Goal: Transaction & Acquisition: Purchase product/service

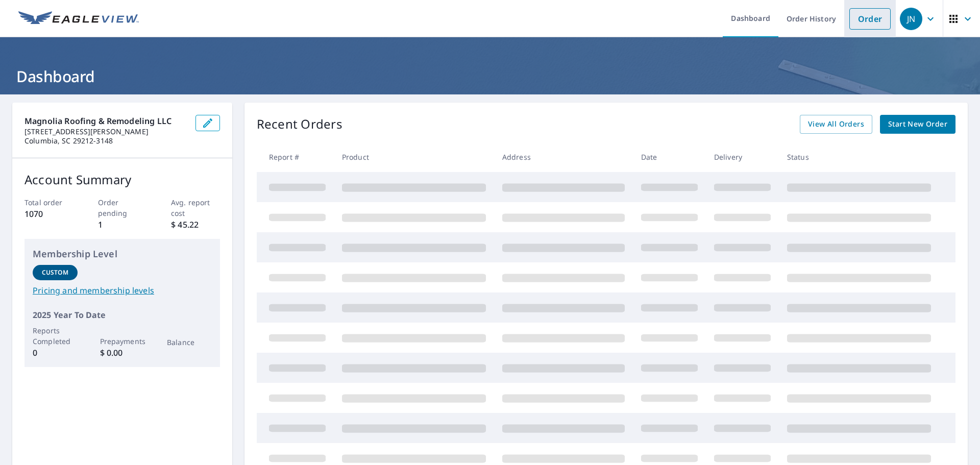
click at [866, 16] on link "Order" at bounding box center [870, 18] width 41 height 21
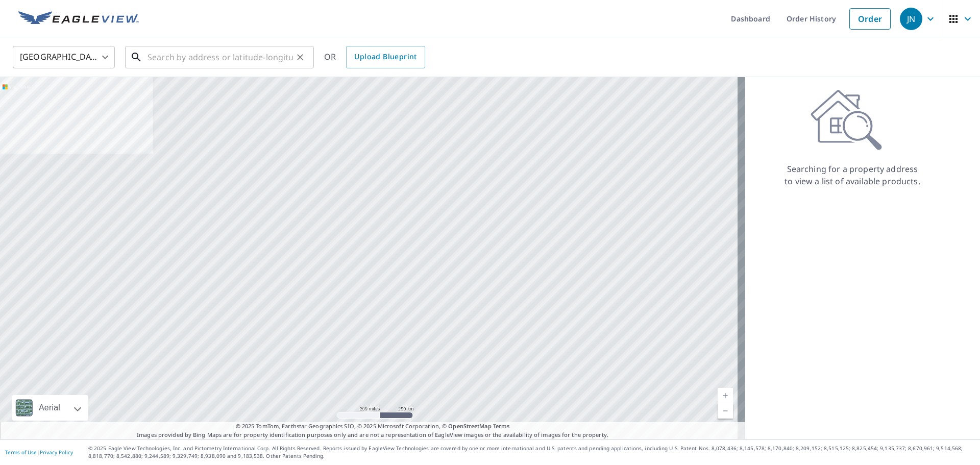
click at [197, 63] on input "text" at bounding box center [221, 57] width 146 height 29
paste input "[STREET_ADDRESS]"
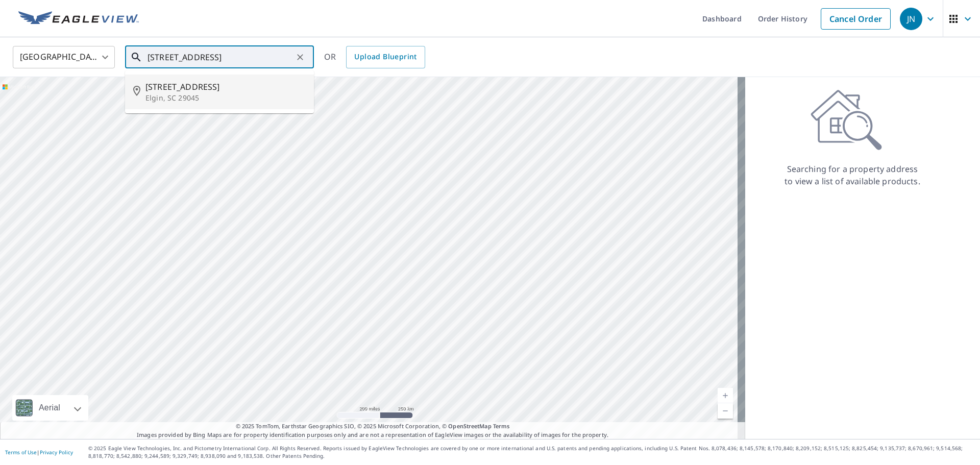
drag, startPoint x: 189, startPoint y: 92, endPoint x: 367, endPoint y: 32, distance: 187.5
click at [189, 92] on span "[STREET_ADDRESS]" at bounding box center [226, 87] width 160 height 12
type input "[STREET_ADDRESS]"
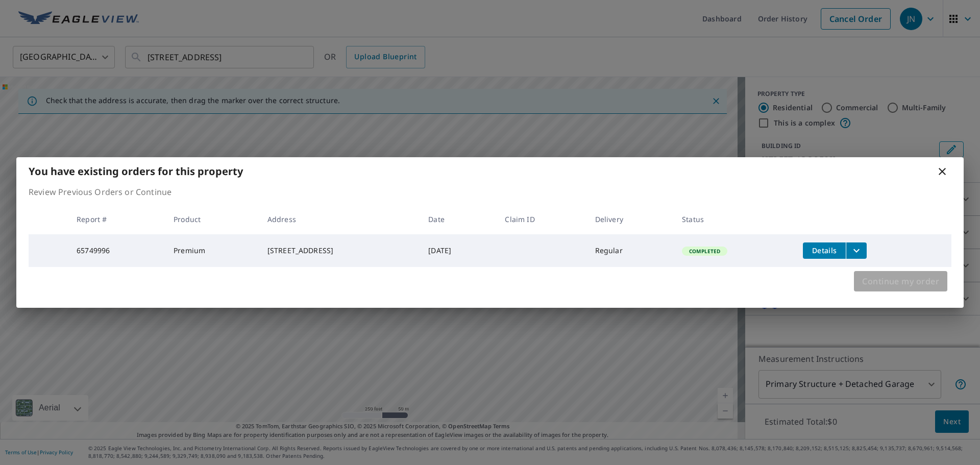
click at [924, 283] on span "Continue my order" at bounding box center [900, 281] width 77 height 14
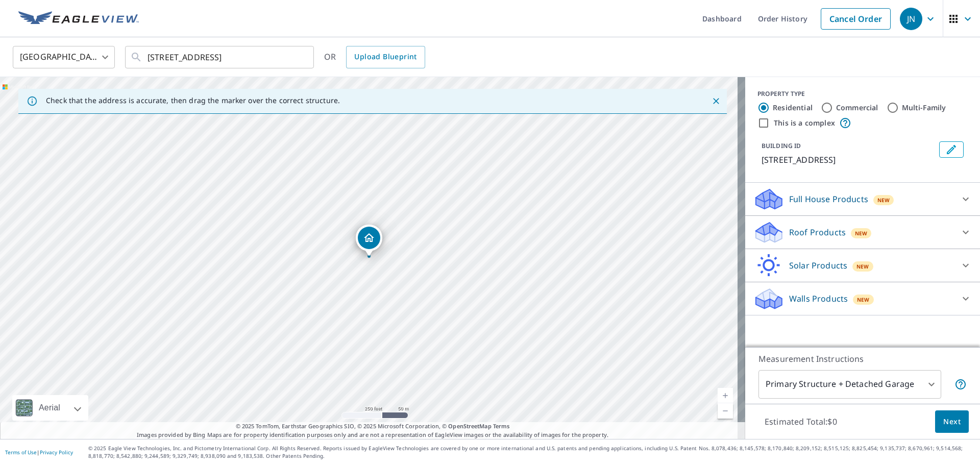
click at [807, 199] on p "Full House Products" at bounding box center [828, 199] width 79 height 12
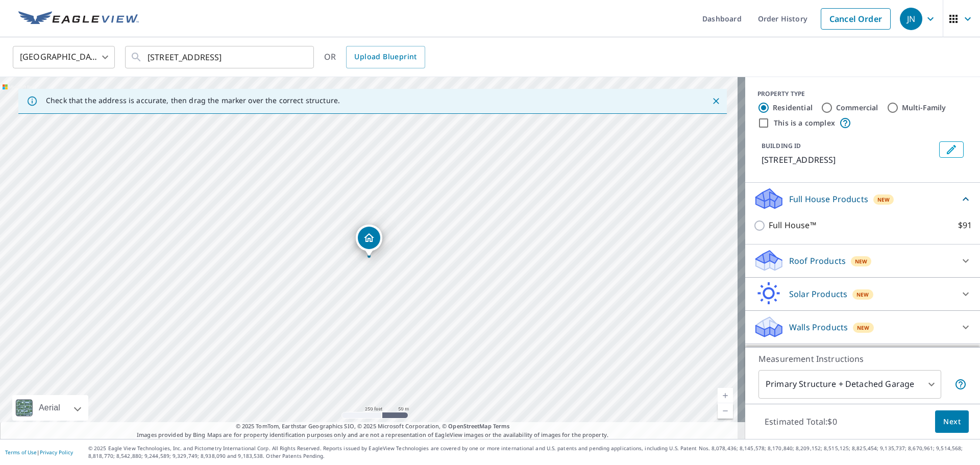
click at [807, 269] on div "Roof Products New" at bounding box center [854, 261] width 200 height 24
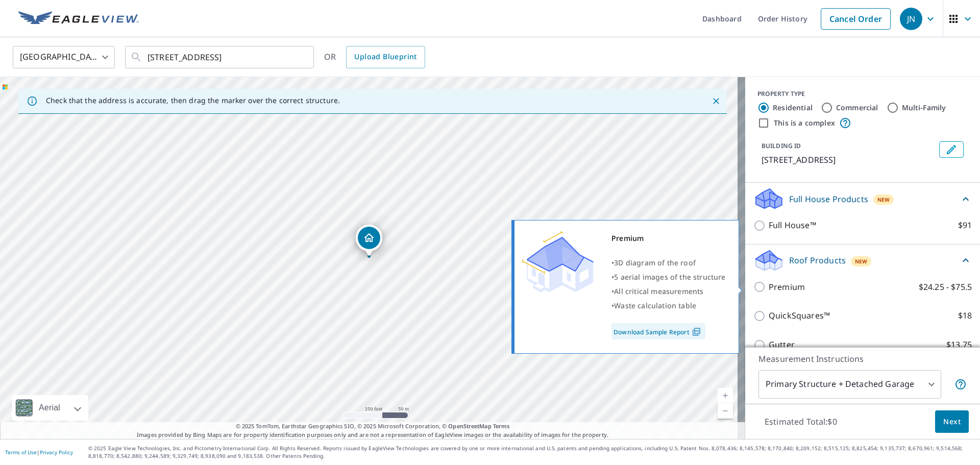
click at [785, 290] on p "Premium" at bounding box center [787, 287] width 36 height 13
click at [769, 290] on input "Premium $24.25 - $75.5" at bounding box center [761, 287] width 15 height 12
checkbox input "true"
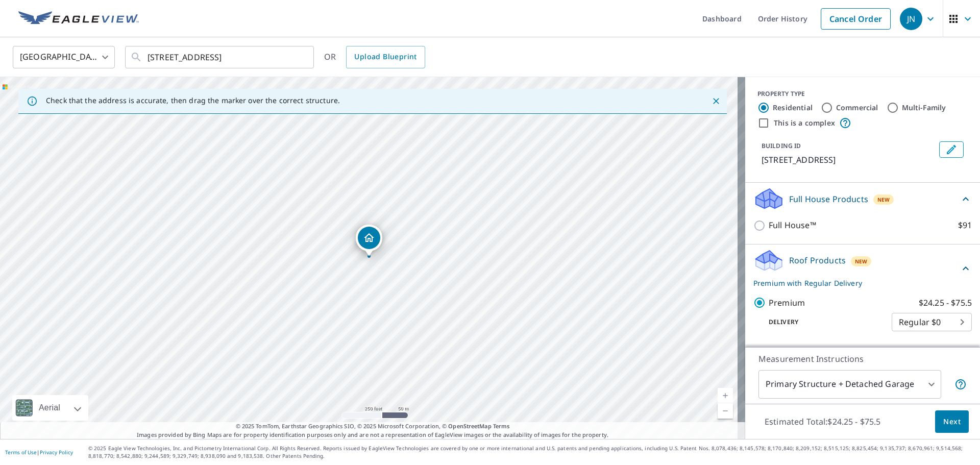
click at [949, 423] on span "Next" at bounding box center [952, 422] width 17 height 13
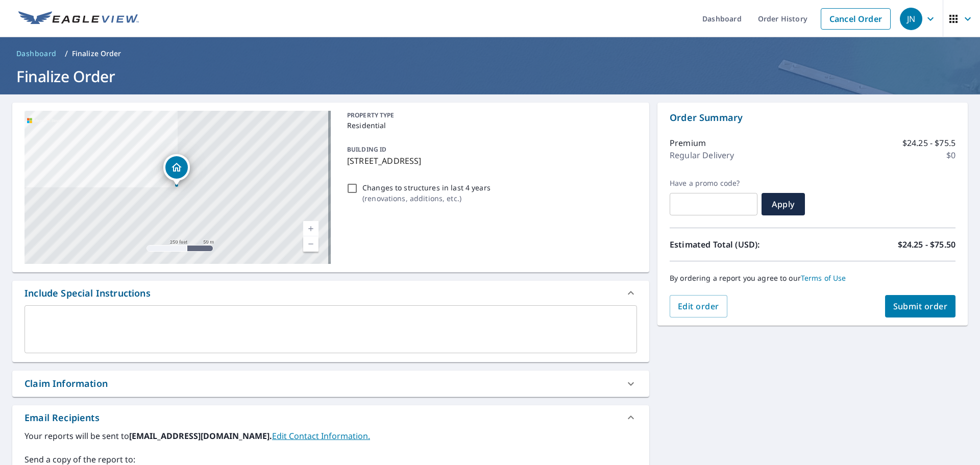
click at [918, 306] on span "Submit order" at bounding box center [921, 306] width 55 height 11
checkbox input "true"
